Goal: Task Accomplishment & Management: Complete application form

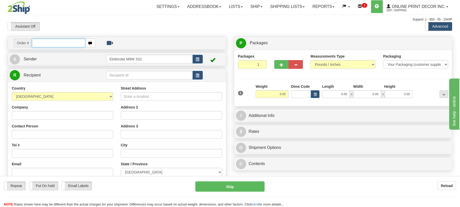
click at [55, 42] on input "text" at bounding box center [58, 43] width 53 height 9
type input "us-55936"
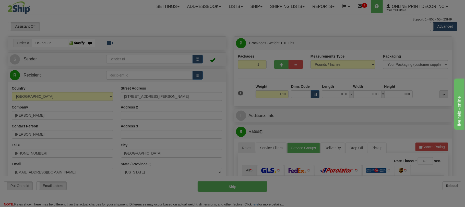
type input "TRENTON"
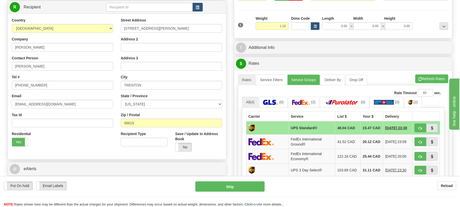
scroll to position [136, 0]
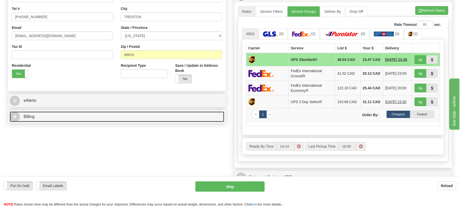
click at [36, 120] on link "B Billing" at bounding box center [117, 116] width 215 height 10
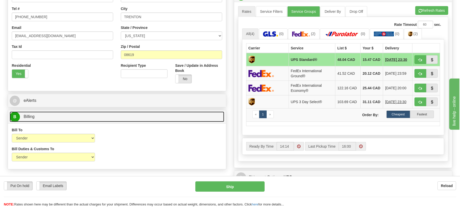
click at [43, 116] on link "B Billing" at bounding box center [117, 116] width 215 height 10
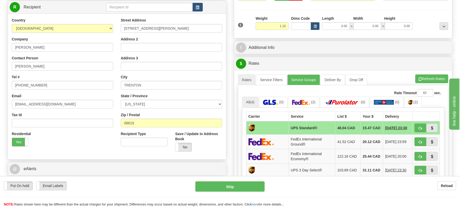
scroll to position [0, 0]
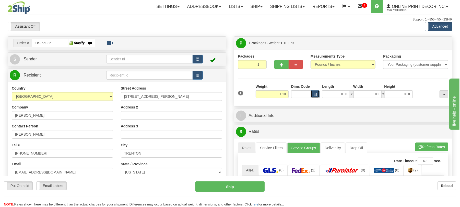
click at [313, 93] on button "button" at bounding box center [315, 94] width 9 height 8
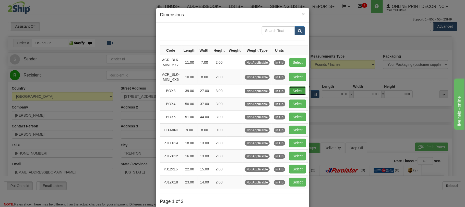
click at [300, 90] on button "Select" at bounding box center [298, 90] width 17 height 9
type input "BOX3"
type input "39.00"
type input "27.00"
type input "3.00"
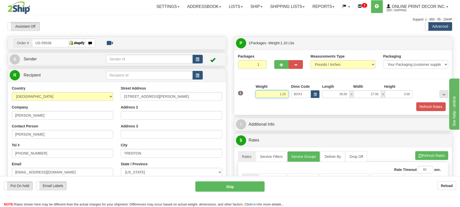
drag, startPoint x: 274, startPoint y: 95, endPoint x: 287, endPoint y: 97, distance: 12.9
click at [287, 97] on input "1.10" at bounding box center [272, 94] width 33 height 8
drag, startPoint x: 384, startPoint y: 109, endPoint x: 392, endPoint y: 108, distance: 8.0
click at [384, 109] on div "Refresh Rates" at bounding box center [343, 106] width 213 height 9
type input "5.00"
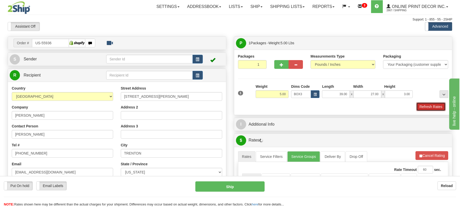
click at [426, 106] on button "Refresh Rates" at bounding box center [431, 106] width 29 height 9
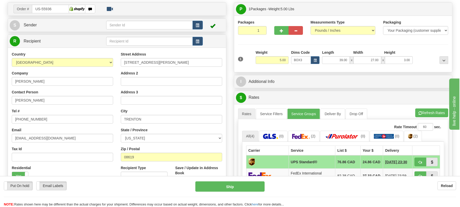
scroll to position [68, 0]
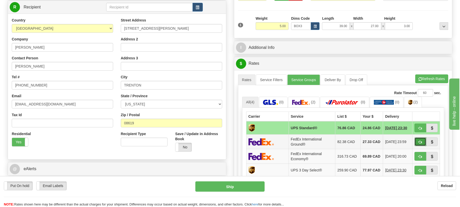
click at [421, 143] on span "button" at bounding box center [421, 141] width 4 height 3
type input "92"
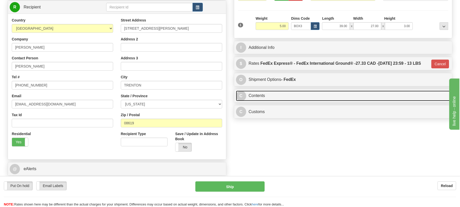
click at [267, 97] on link "C Contents" at bounding box center [343, 95] width 215 height 10
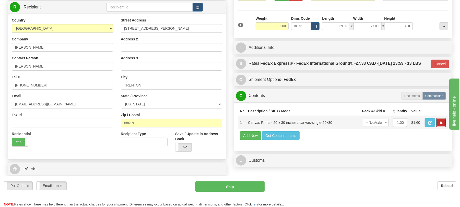
click at [440, 124] on span "button" at bounding box center [442, 122] width 4 height 3
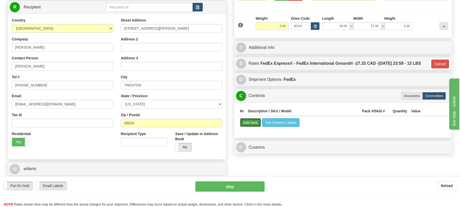
click at [254, 122] on button "Add New" at bounding box center [250, 122] width 21 height 9
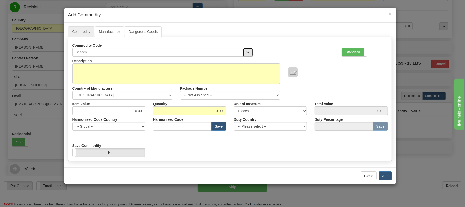
click at [247, 53] on span "button" at bounding box center [248, 52] width 4 height 3
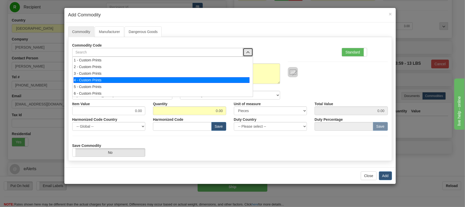
click at [89, 78] on div "4 - Custom Prints" at bounding box center [162, 80] width 176 height 6
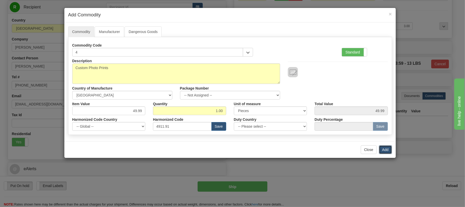
click at [387, 149] on button "Add" at bounding box center [385, 149] width 13 height 9
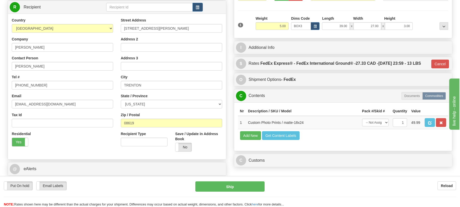
scroll to position [136, 0]
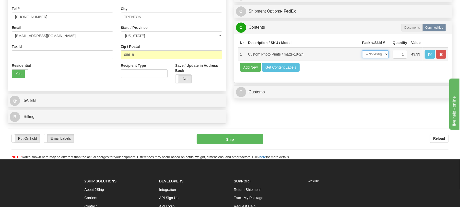
click at [380, 58] on select "-- Not Assigned -- Item 1" at bounding box center [375, 54] width 27 height 8
select select "0"
click at [362, 56] on select "-- Not Assigned -- Item 1" at bounding box center [375, 54] width 27 height 8
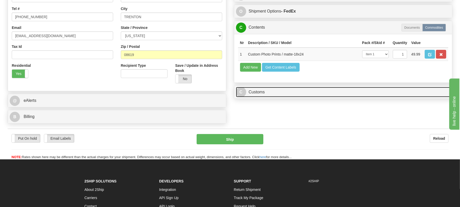
click at [255, 97] on link "C Customs" at bounding box center [343, 92] width 215 height 10
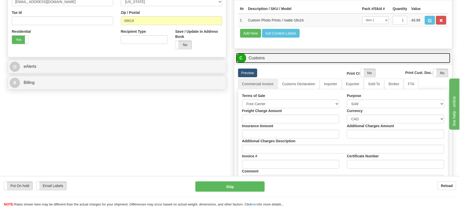
scroll to position [204, 0]
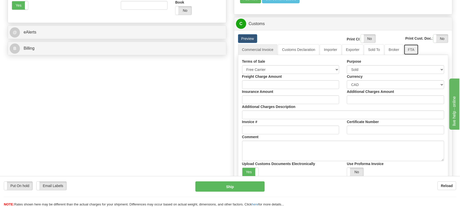
click at [414, 55] on link "FTA" at bounding box center [411, 49] width 15 height 11
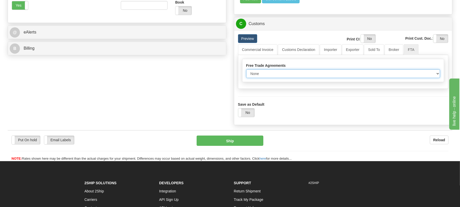
click at [260, 78] on select "None Other USMCA CETA CUKTCA" at bounding box center [343, 73] width 194 height 9
select select "1"
click at [246, 78] on select "None Other USMCA CETA CUKTCA" at bounding box center [343, 73] width 194 height 9
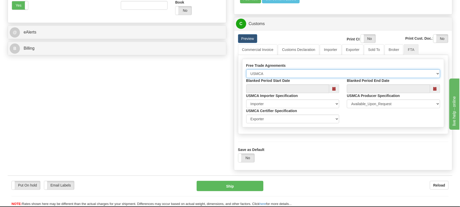
click at [333, 90] on span at bounding box center [334, 89] width 4 height 4
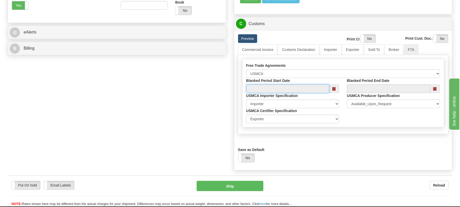
type input "[DATE]"
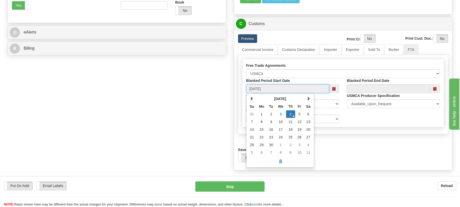
click at [289, 118] on td "4" at bounding box center [290, 114] width 9 height 8
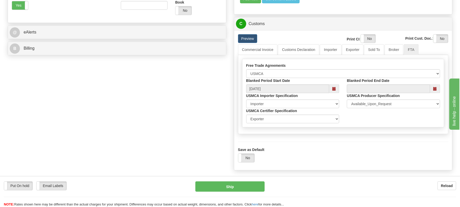
click at [435, 90] on span at bounding box center [435, 89] width 4 height 4
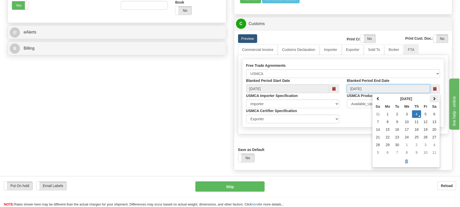
click at [435, 100] on span at bounding box center [435, 99] width 4 height 4
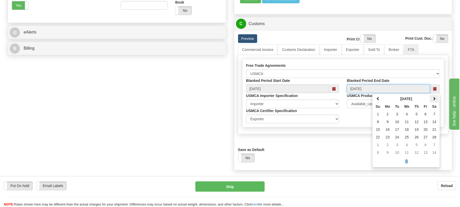
click at [435, 100] on span at bounding box center [435, 99] width 4 height 4
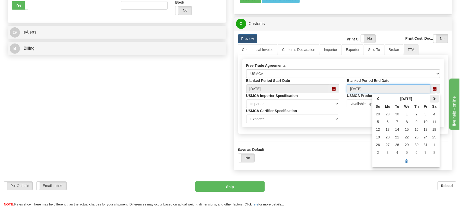
click at [435, 100] on span at bounding box center [435, 99] width 4 height 4
click at [375, 102] on th at bounding box center [378, 99] width 9 height 8
click at [416, 118] on td "3" at bounding box center [416, 114] width 9 height 8
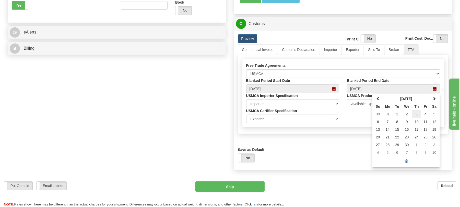
type input "09/03/2026"
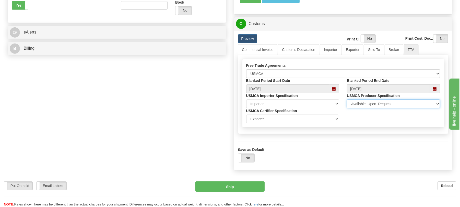
click at [393, 108] on select "Available_Upon_Request Same_shipper_Exporter Multiple_Specified Single_Specifie…" at bounding box center [393, 103] width 93 height 9
select select "1"
click at [347, 108] on select "Available_Upon_Request Same_shipper_Exporter Multiple_Specified Single_Specifie…" at bounding box center [393, 103] width 93 height 9
click at [248, 162] on label "No" at bounding box center [246, 158] width 16 height 8
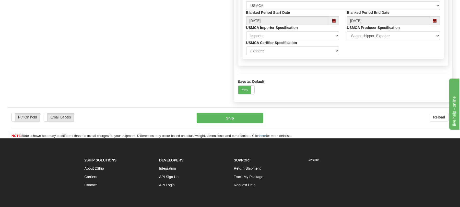
scroll to position [238, 0]
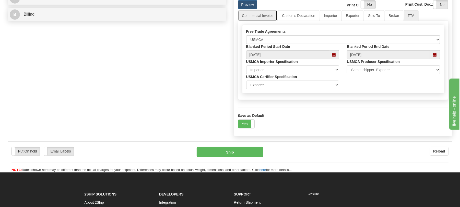
click at [265, 21] on link "Commercial Invoice" at bounding box center [258, 15] width 40 height 11
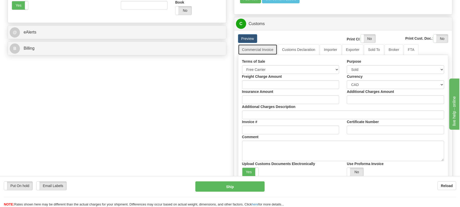
scroll to position [170, 0]
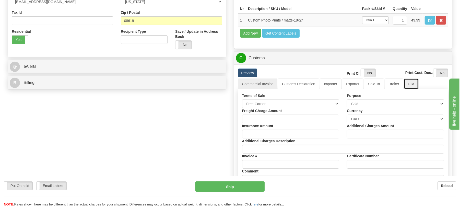
click at [417, 89] on link "FTA" at bounding box center [411, 83] width 15 height 11
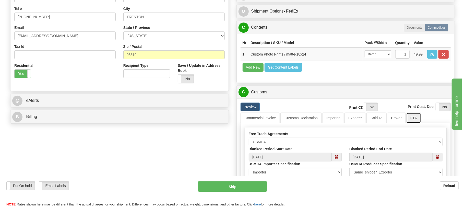
scroll to position [238, 0]
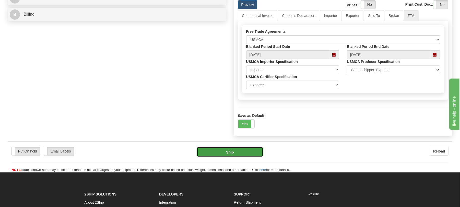
click at [238, 157] on button "Ship" at bounding box center [230, 152] width 66 height 10
